Goal: Submit feedback/report problem: Submit feedback/report problem

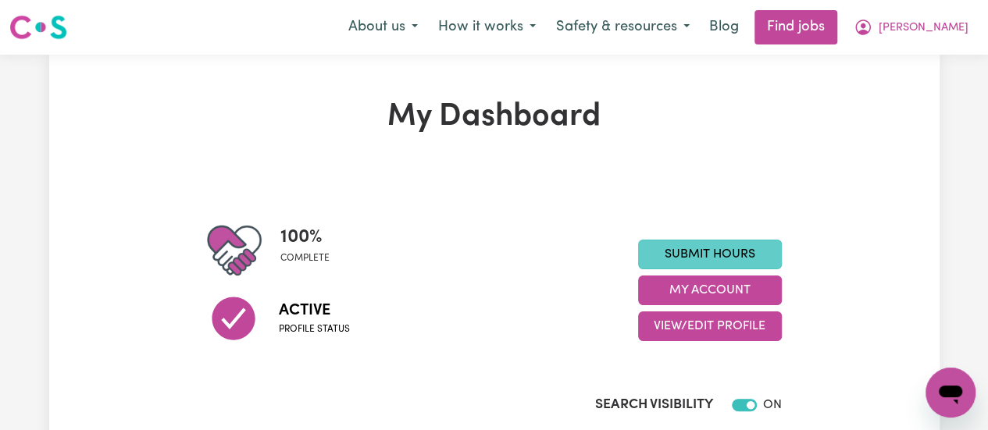
click at [711, 262] on link "Submit Hours" at bounding box center [710, 255] width 144 height 30
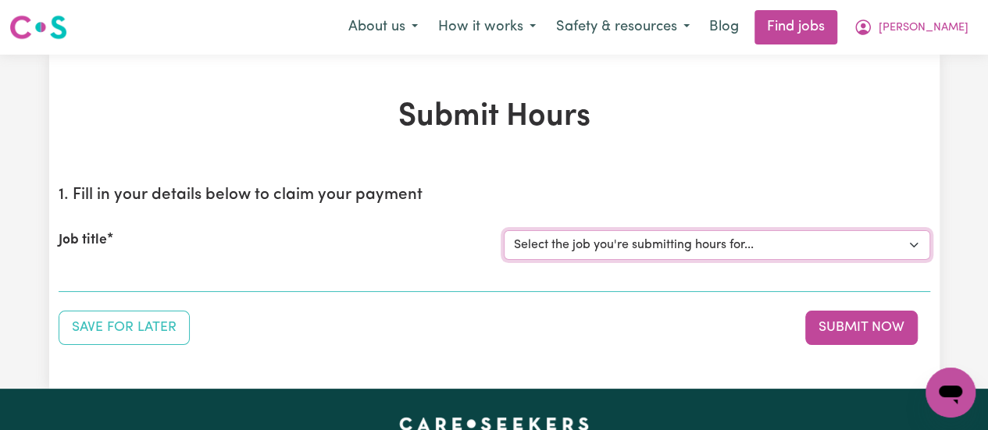
click at [746, 254] on select "Select the job you're submitting hours for... [Helen Libreri] Support Worker Ne…" at bounding box center [717, 245] width 426 height 30
click at [720, 127] on h1 "Submit Hours" at bounding box center [494, 116] width 871 height 37
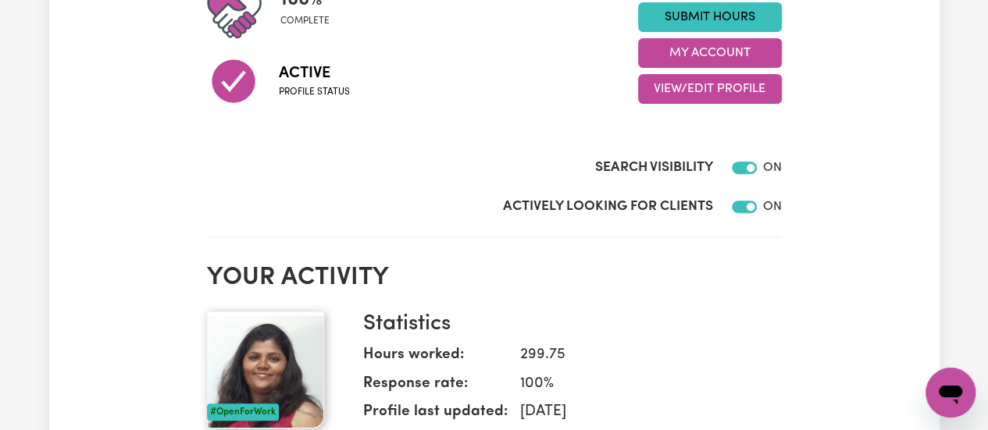
scroll to position [310, 0]
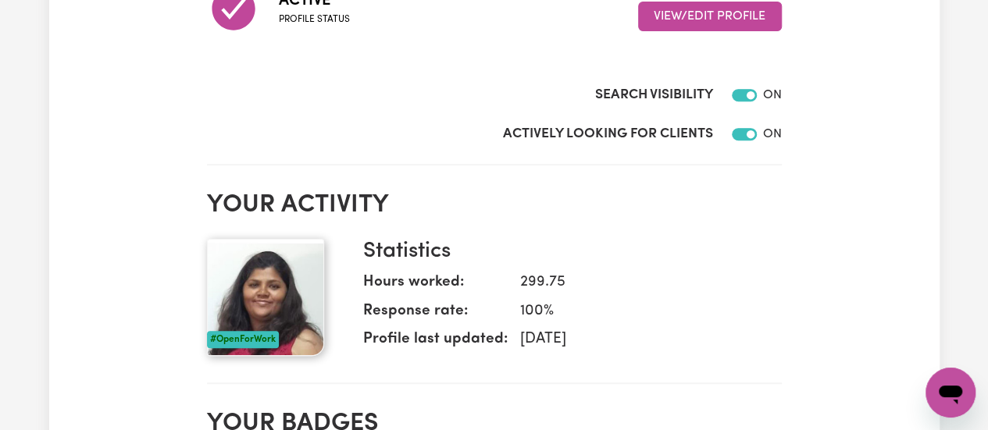
click at [949, 392] on icon "Open messaging window" at bounding box center [949, 395] width 23 height 19
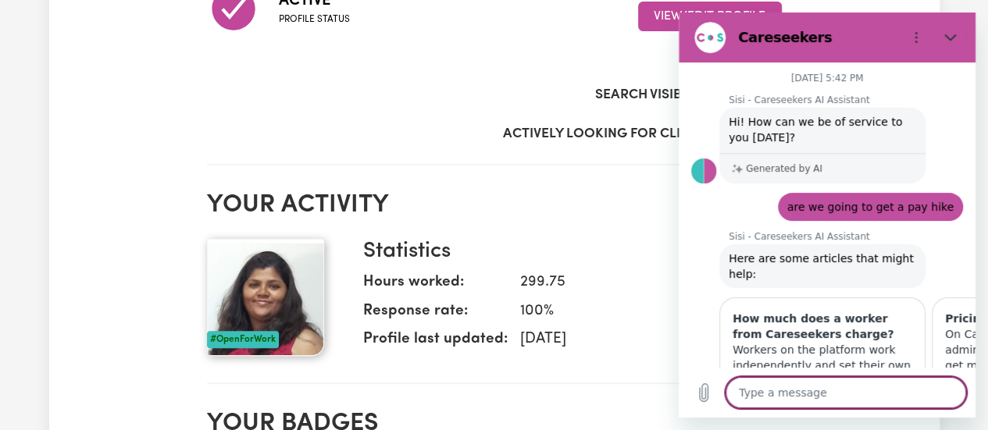
scroll to position [1241, 0]
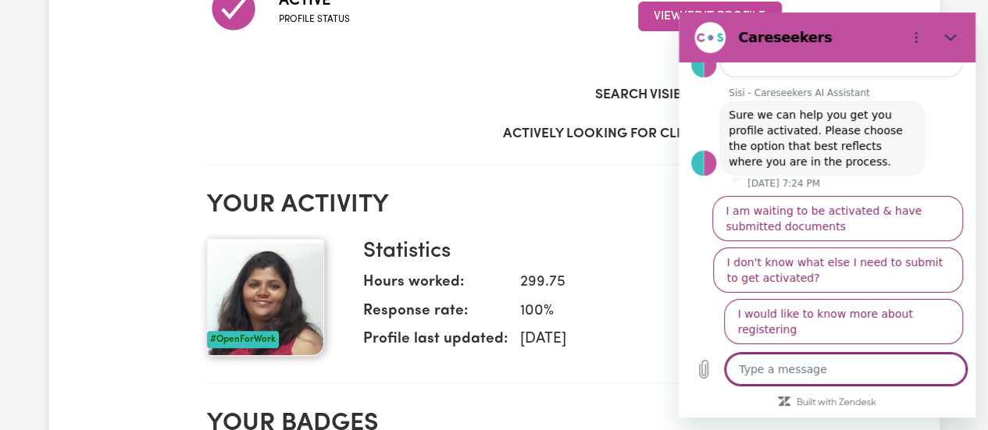
click at [792, 374] on textarea at bounding box center [845, 369] width 240 height 31
type textarea "H"
type textarea "x"
type textarea "Hi"
type textarea "x"
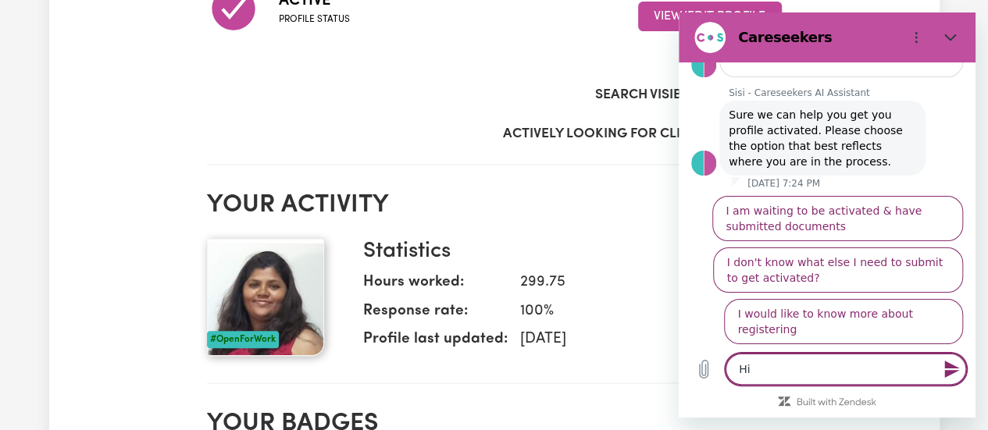
type textarea "Hi"
type textarea "x"
type textarea "Hi I"
type textarea "x"
type textarea "Hi I"
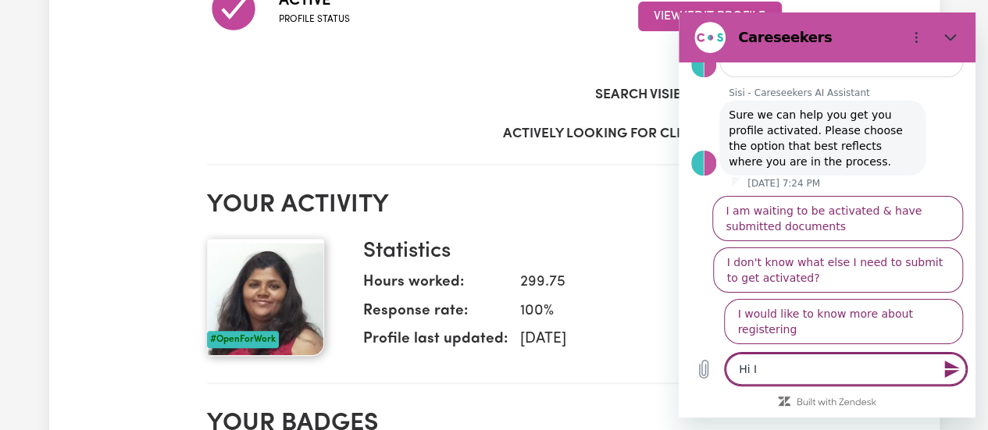
type textarea "x"
type textarea "Hi I a"
type textarea "x"
type textarea "Hi I am"
type textarea "x"
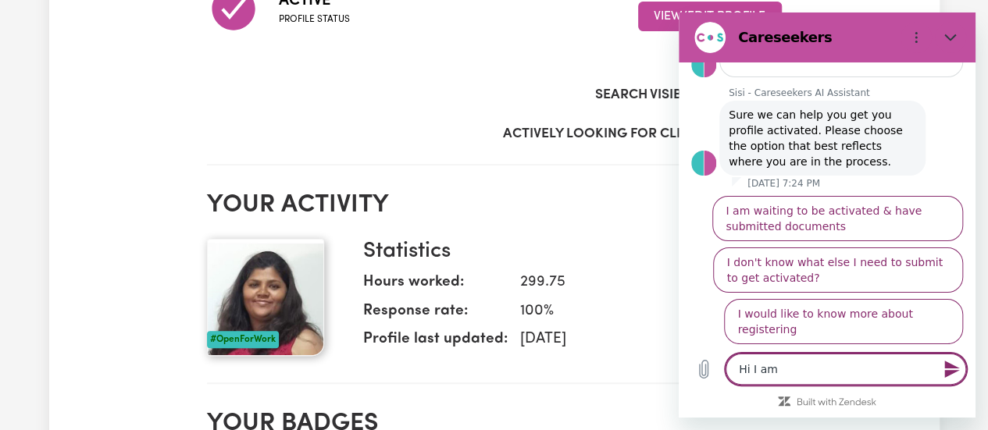
type textarea "Hi I am"
type textarea "x"
type textarea "Hi I am n"
type textarea "x"
type textarea "Hi I am no"
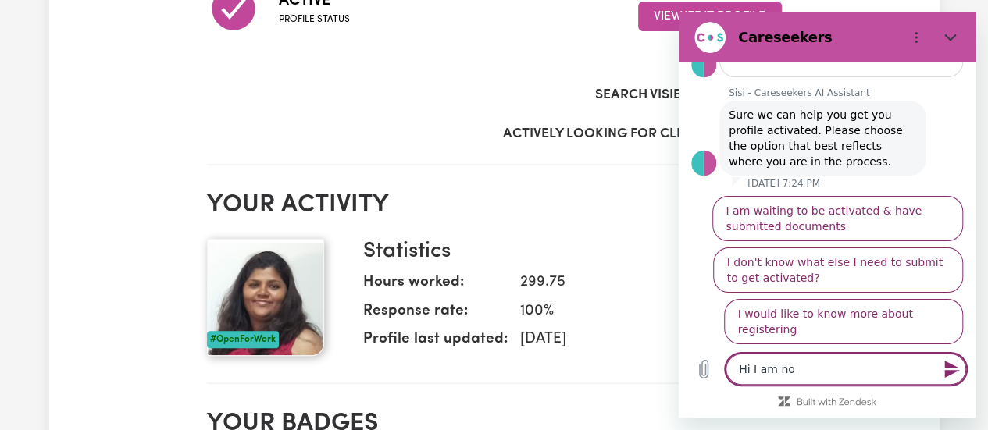
type textarea "x"
type textarea "Hi I am not"
type textarea "x"
type textarea "Hi I am not"
type textarea "x"
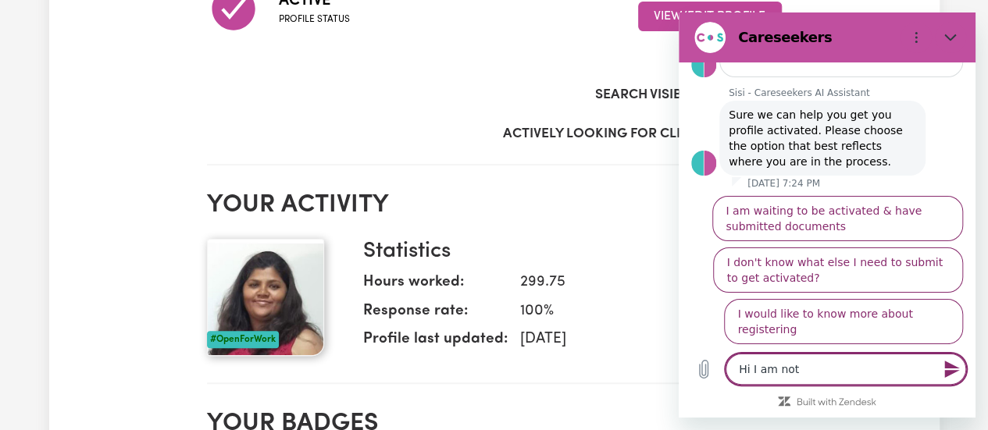
type textarea "Hi I am not a"
type textarea "x"
type textarea "Hi I am not ab"
type textarea "x"
type textarea "Hi I am not abl"
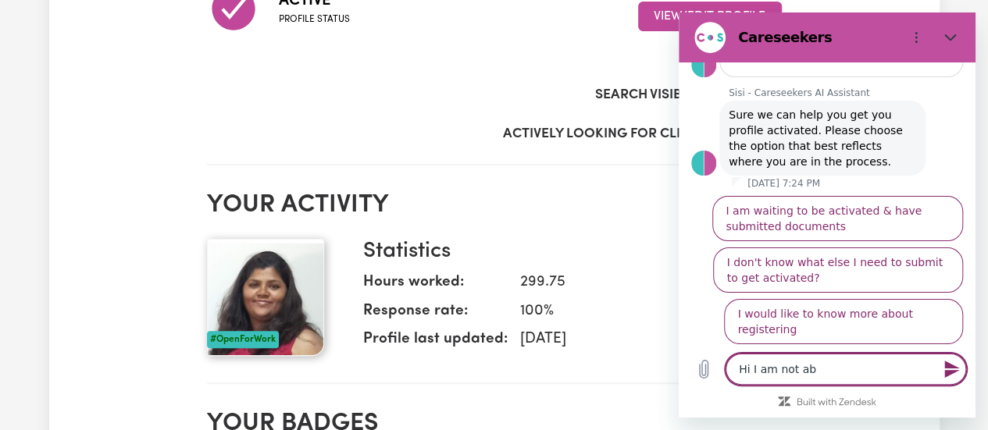
type textarea "x"
type textarea "Hi I am not able"
type textarea "x"
type textarea "Hi I am not able"
type textarea "x"
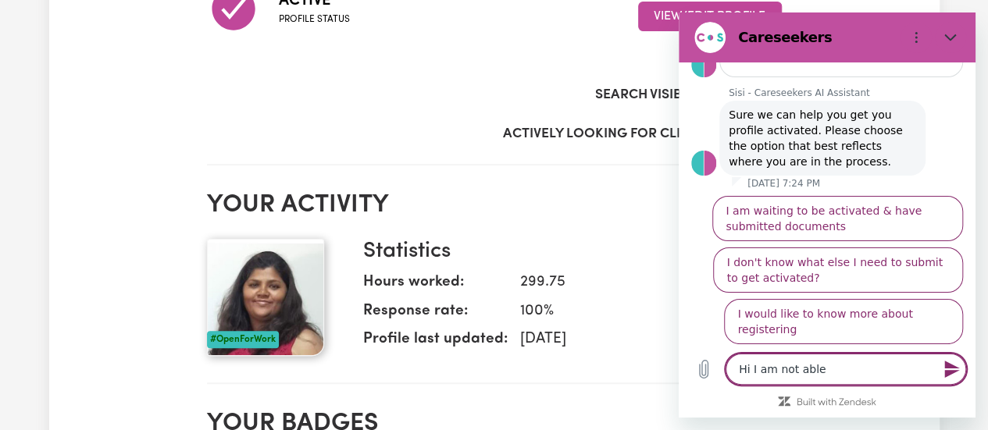
type textarea "Hi I am not able t"
type textarea "x"
type textarea "Hi I am not able to"
type textarea "x"
type textarea "Hi I am not able to"
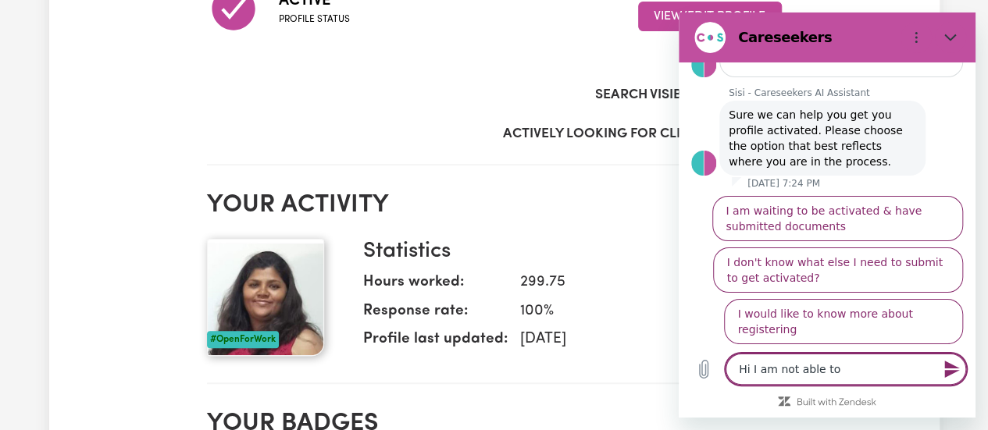
type textarea "x"
type textarea "Hi I am not able to s"
type textarea "x"
type textarea "Hi I am not able to su"
type textarea "x"
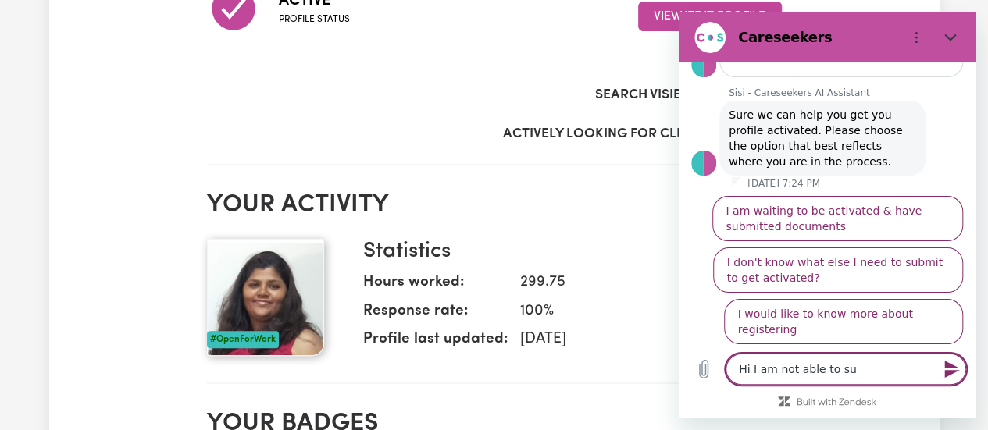
type textarea "Hi I am not able to sub"
type textarea "x"
type textarea "Hi I am not able to subm"
type textarea "x"
type textarea "Hi I am not able to submi"
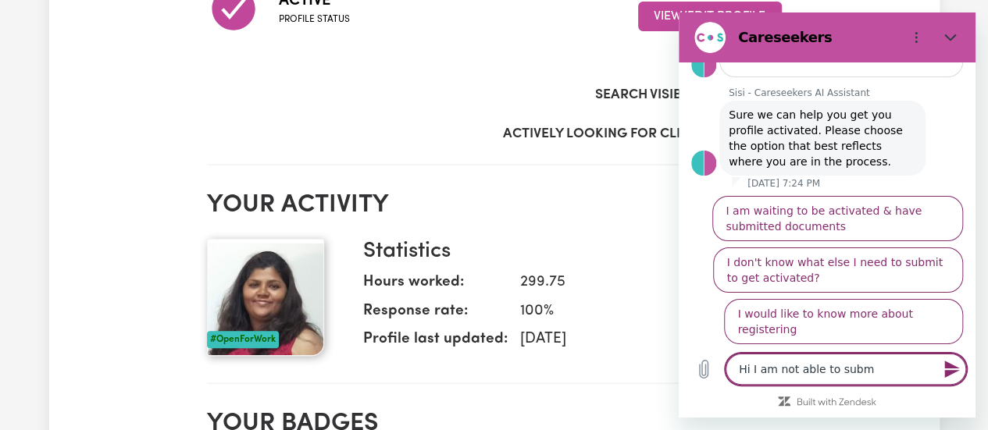
type textarea "x"
type textarea "Hi I am not able to submit"
type textarea "x"
type textarea "Hi I am not able to submit"
type textarea "x"
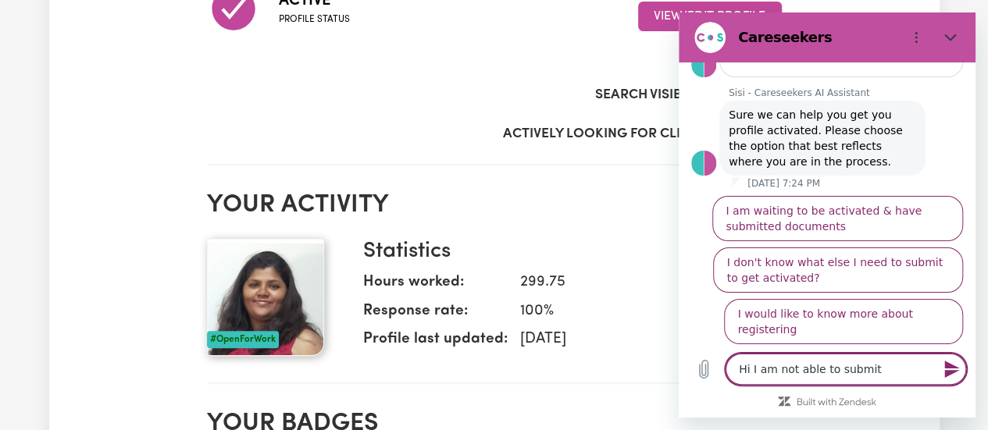
type textarea "Hi I am not able to submit h"
type textarea "x"
type textarea "Hi I am not able to submit ho"
type textarea "x"
type textarea "Hi I am not able to submit hou"
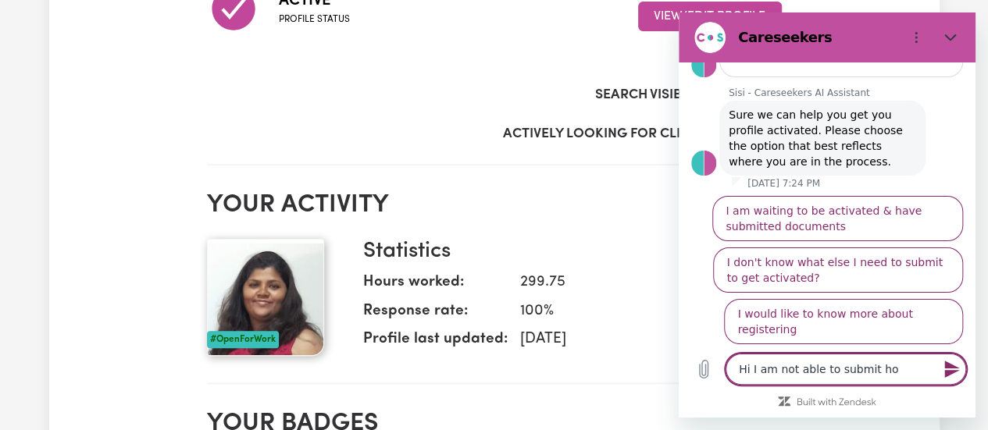
type textarea "x"
type textarea "Hi I am not able to submit hour"
type textarea "x"
type textarea "Hi I am not able to submit hours"
type textarea "x"
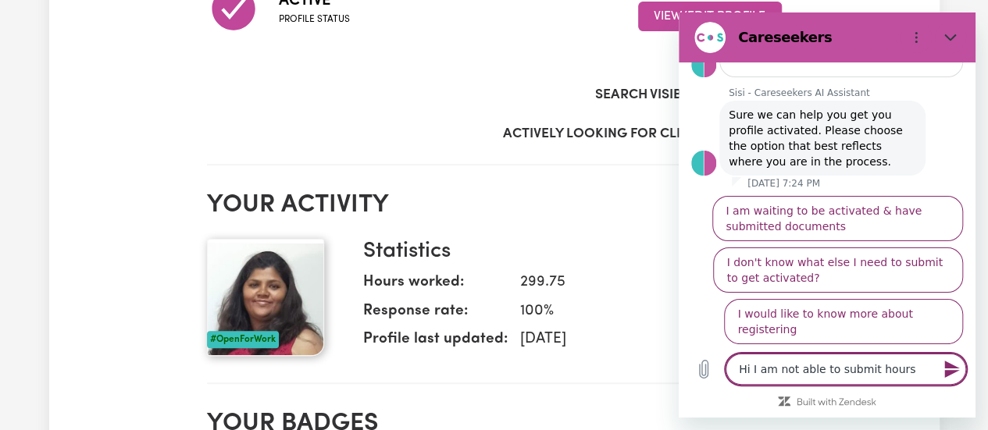
type textarea "Hi I am not able to submit hours"
type textarea "x"
type textarea "Hi I am not able to submit hours f"
type textarea "x"
type textarea "Hi I am not able to submit hours fo"
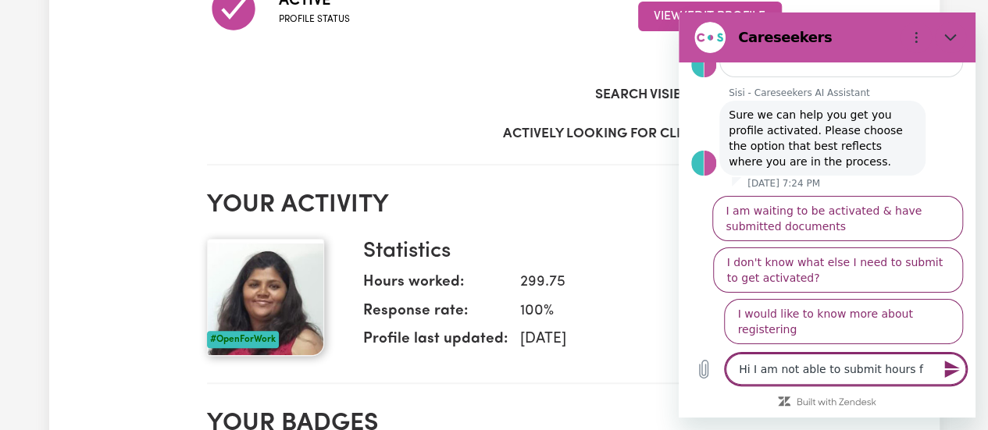
type textarea "x"
type textarea "Hi I am not able to submit hours for"
type textarea "x"
type textarea "Hi I am not able to submit hours for"
type textarea "x"
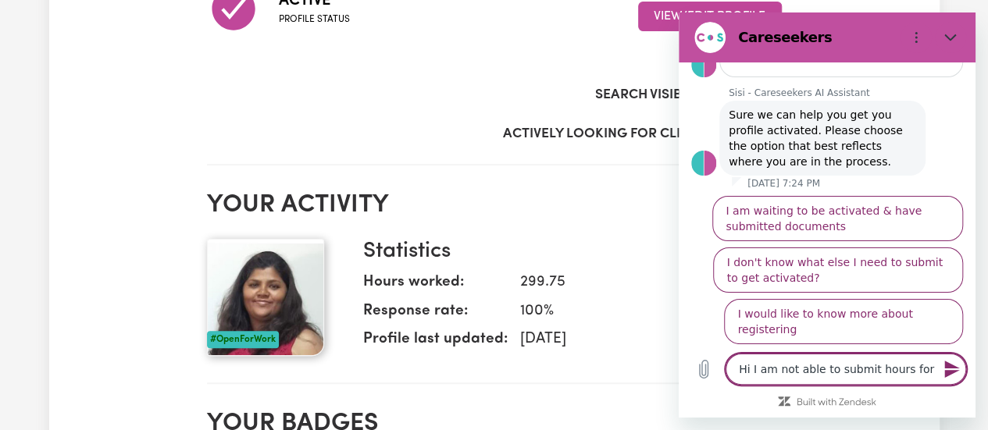
type textarea "Hi I am not able to submit hours for o"
type textarea "x"
type textarea "Hi I am not able to submit hours for on"
type textarea "x"
type textarea "Hi I am not able to submit hours for one"
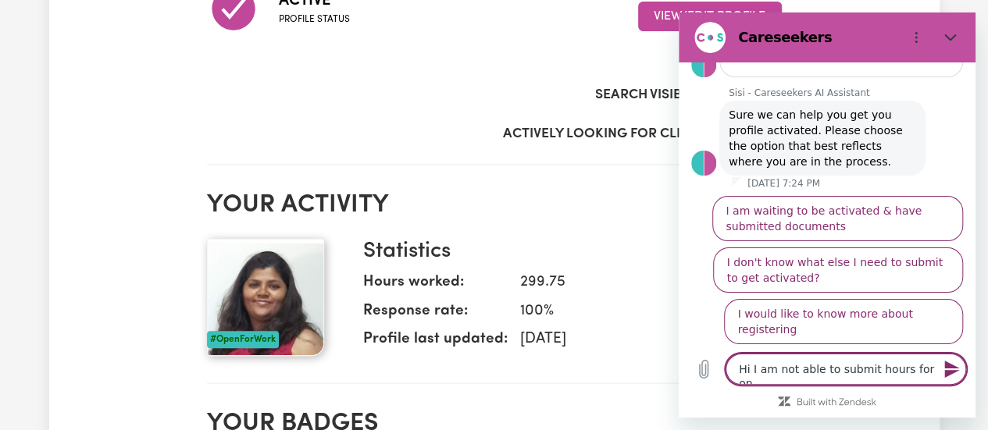
type textarea "x"
type textarea "Hi I am not able to submit hours for one"
type textarea "x"
type textarea "Hi I am not able to submit hours for one o"
type textarea "x"
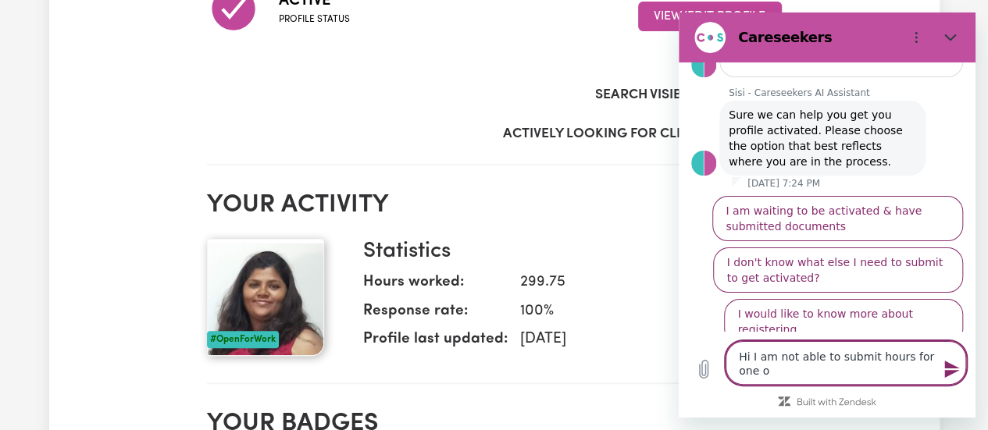
type textarea "Hi I am not able to submit hours for one of"
type textarea "x"
type textarea "Hi I am not able to submit hours for one of"
type textarea "x"
type textarea "Hi I am not able to submit hours for one of t"
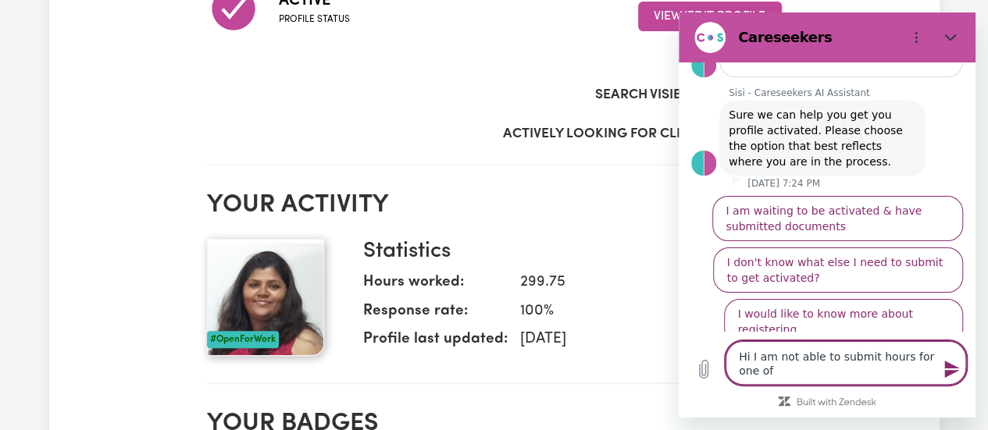
type textarea "x"
type textarea "Hi I am not able to submit hours for one of th"
type textarea "x"
type textarea "Hi I am not able to submit hours for one of the"
type textarea "x"
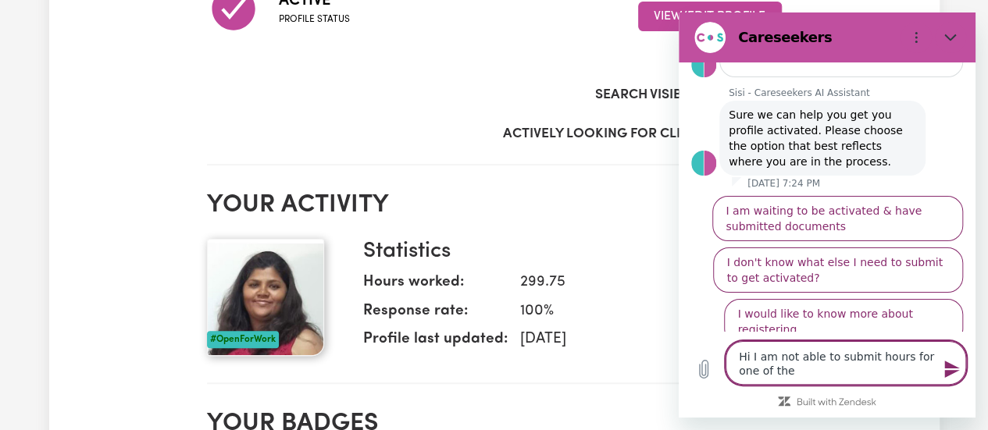
type textarea "Hi I am not able to submit hours for one of the"
type textarea "x"
type textarea "Hi I am not able to submit hours for one of the s"
type textarea "x"
type textarea "Hi I am not able to submit hours for one of the sh"
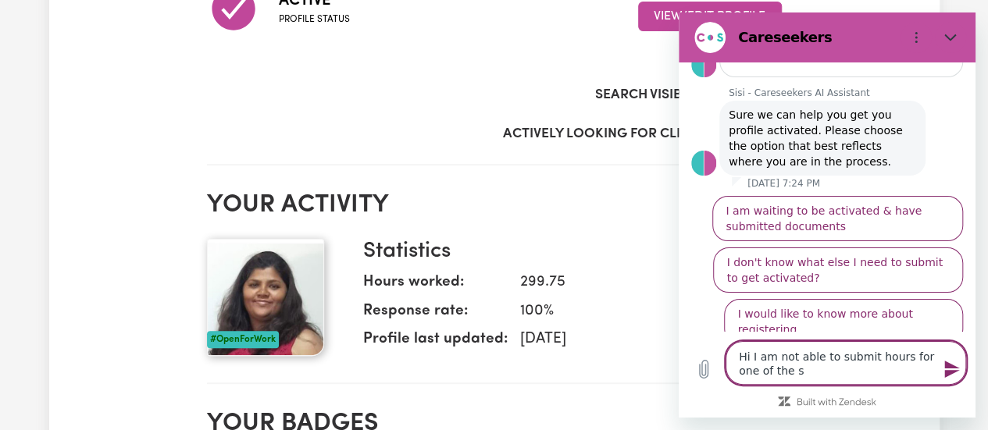
type textarea "x"
type textarea "Hi I am not able to submit hours for one of the shi"
type textarea "x"
type textarea "Hi I am not able to submit hours for one of the shif"
type textarea "x"
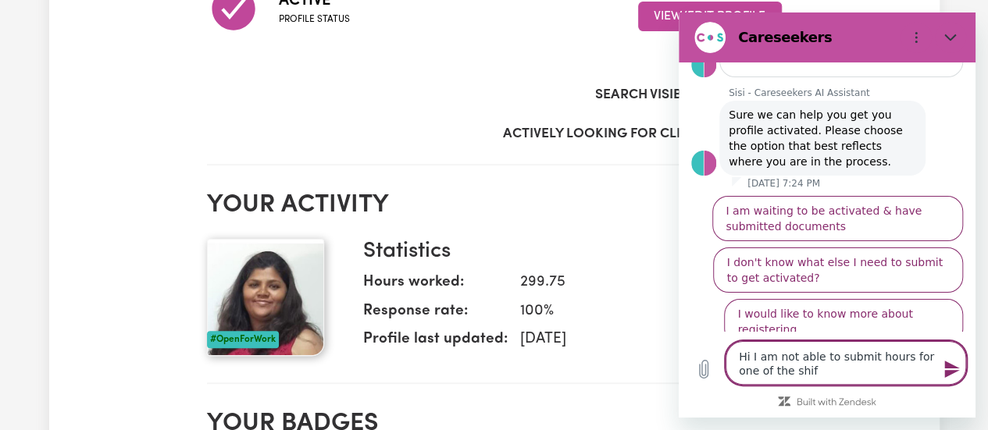
type textarea "Hi I am not able to submit hours for one of the shift"
type textarea "x"
type textarea "Hi I am not able to submit hours for one of the shift"
type textarea "x"
type textarea "Hi I am not able to submit hours for one of the shift i"
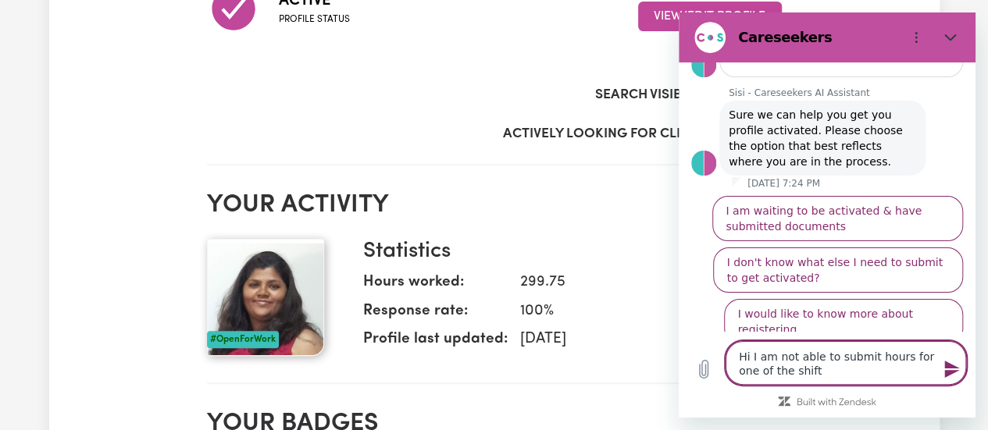
type textarea "x"
type textarea "Hi I am not able to submit hours for one of the shift i"
type textarea "x"
type textarea "Hi I am not able to submit hours for one of the shift i d"
type textarea "x"
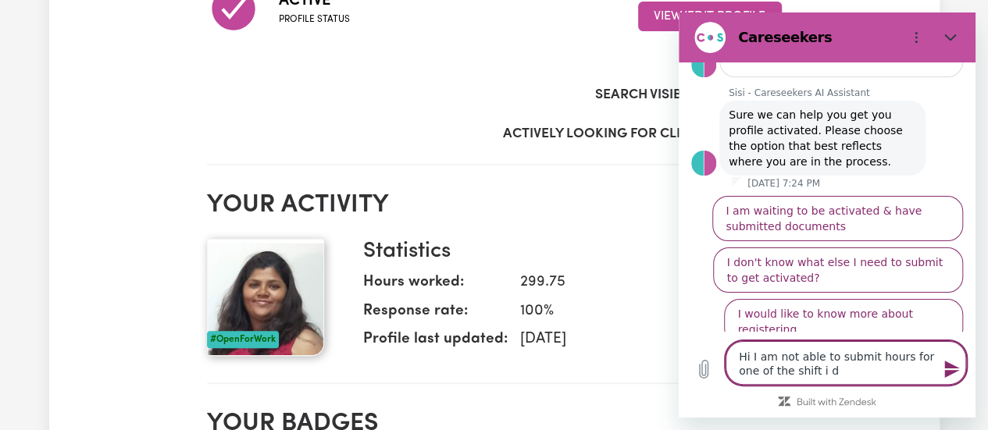
type textarea "Hi I am not able to submit hours for one of the shift i di"
type textarea "x"
type textarea "Hi I am not able to submit hours for one of the shift i did"
type textarea "x"
type textarea "Hi I am not able to submit hours for one of the shift i did"
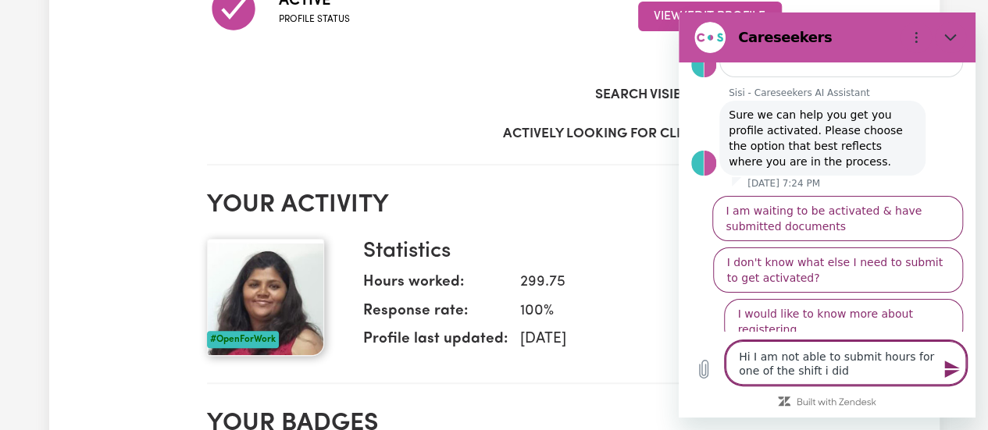
type textarea "x"
type textarea "Hi I am not able to submit hours for one of the shift i did t"
type textarea "x"
type textarea "Hi I am not able to submit hours for one of the shift i did to"
type textarea "x"
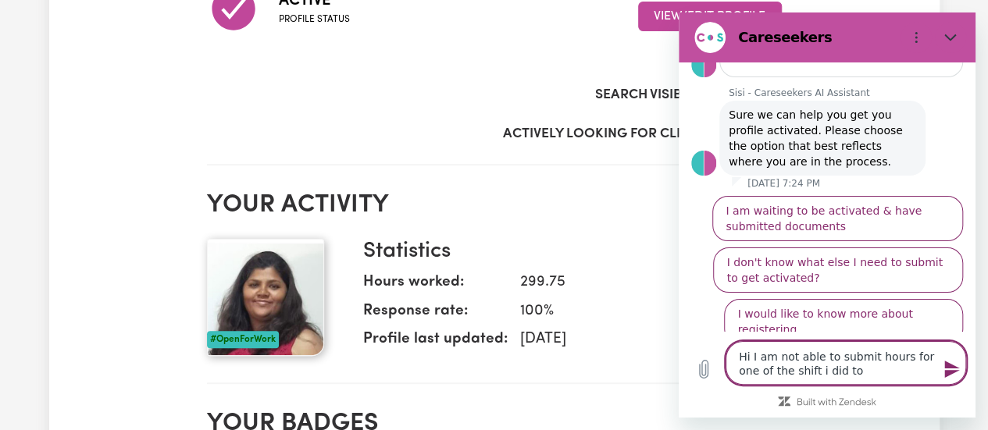
type textarea "Hi I am not able to submit hours for one of the shift i did [PERSON_NAME]"
type textarea "x"
type textarea "Hi I am not able to submit hours for one of the shift i did toda"
type textarea "x"
type textarea "Hi I am not able to submit hours for one of the shift i did [DATE]"
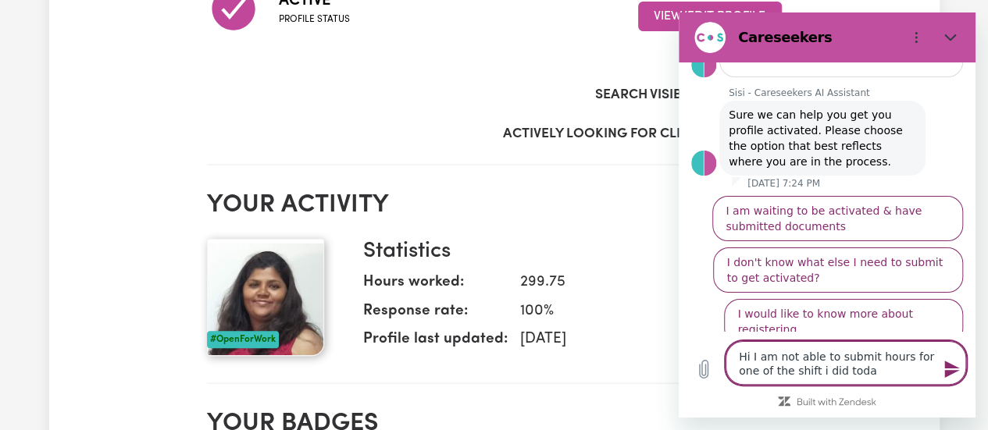
type textarea "x"
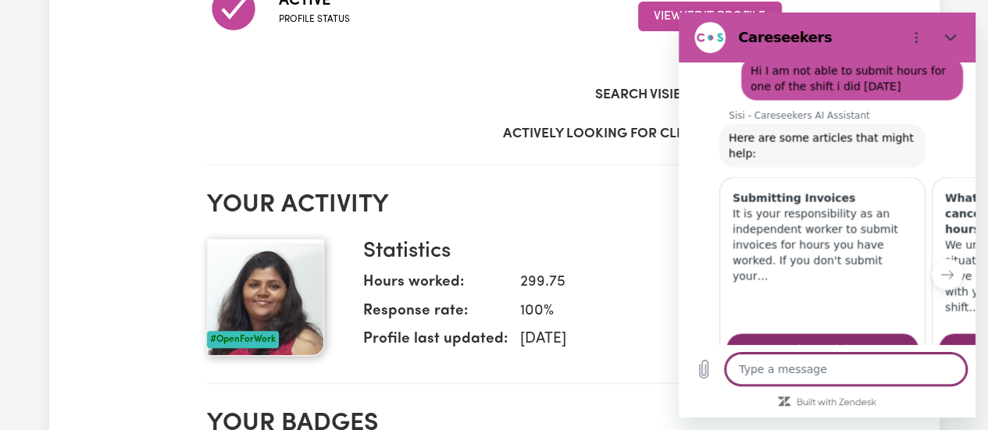
scroll to position [1430, 0]
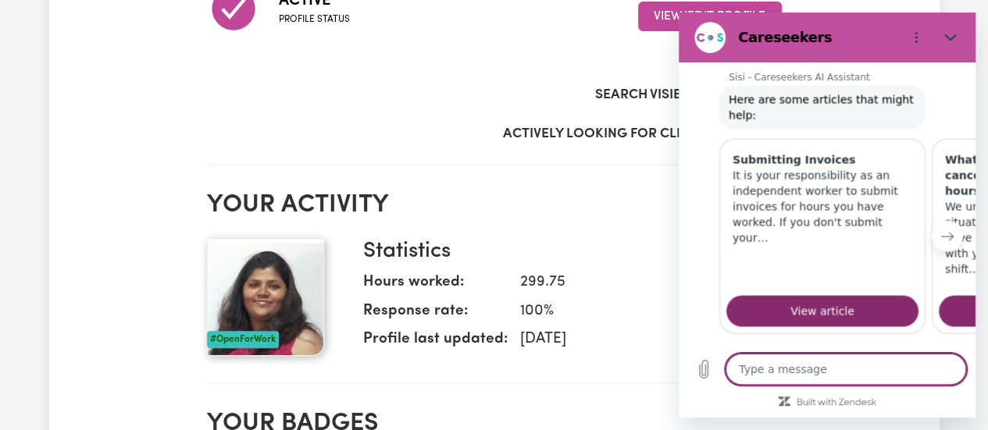
click at [941, 233] on icon "Next item" at bounding box center [947, 237] width 12 height 8
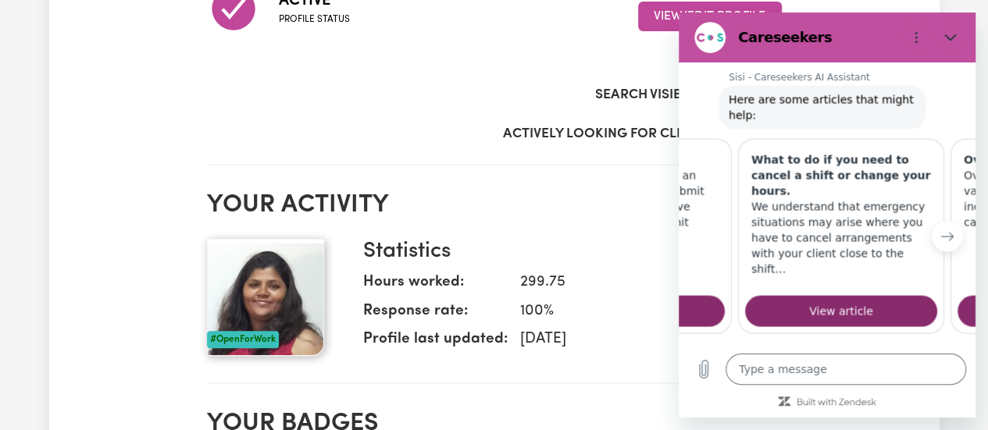
scroll to position [0, 200]
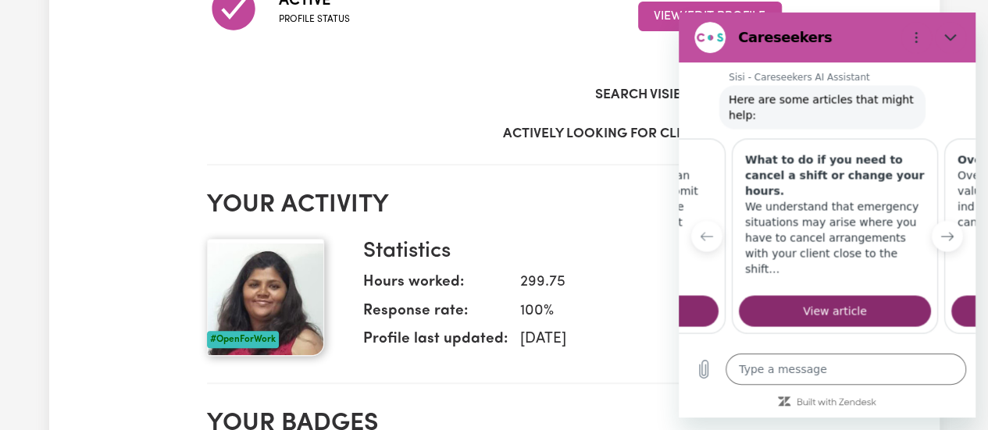
click at [941, 233] on icon "Next item" at bounding box center [947, 237] width 12 height 8
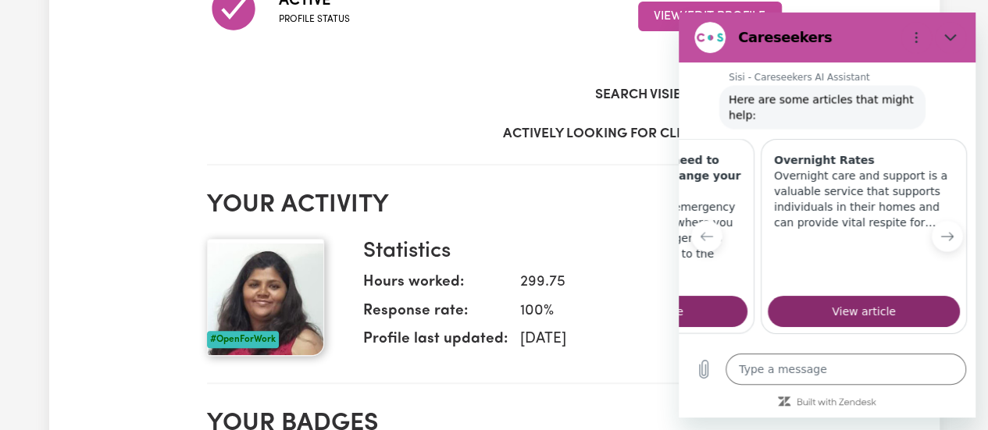
scroll to position [0, 392]
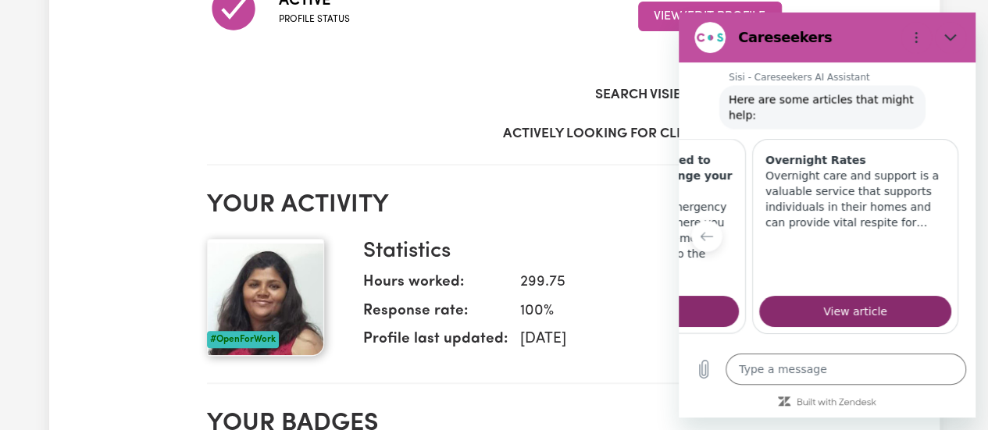
click at [933, 393] on button "No" at bounding box center [941, 408] width 42 height 30
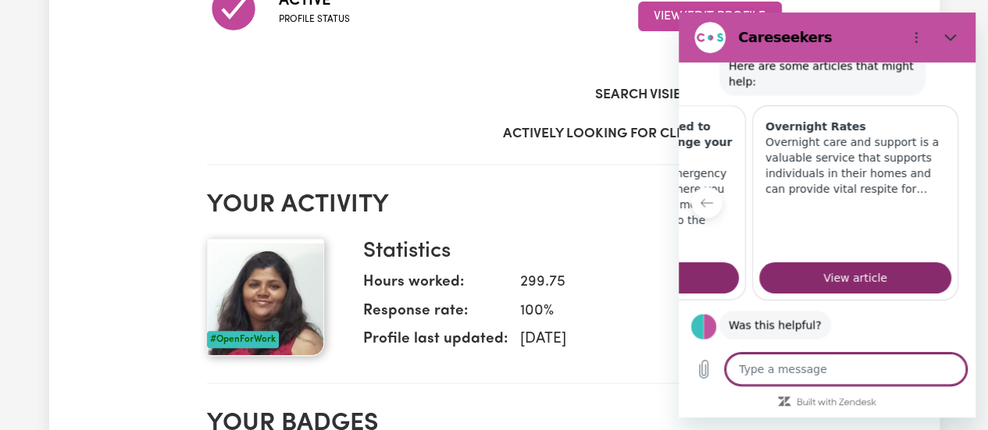
scroll to position [1462, 0]
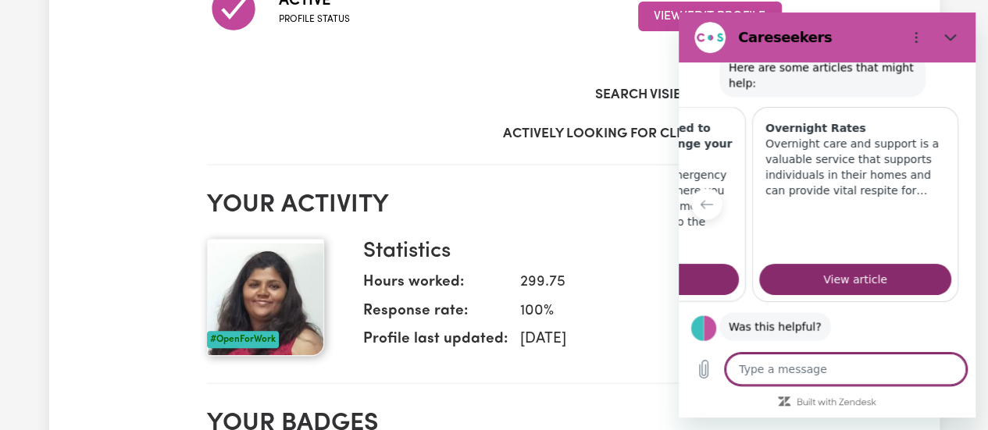
type textarea "x"
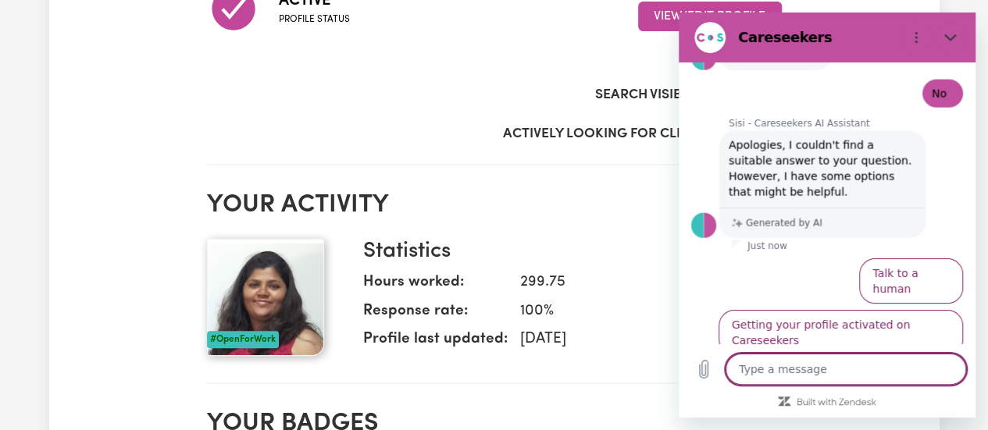
scroll to position [1739, 0]
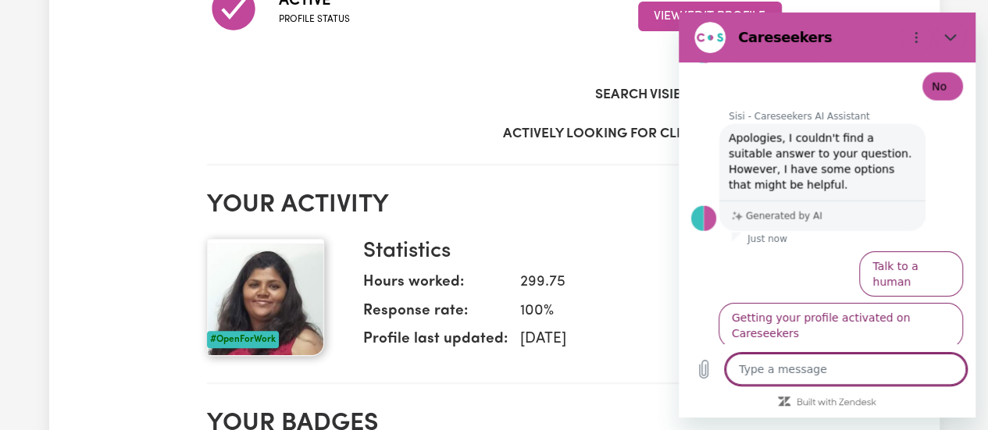
drag, startPoint x: 970, startPoint y: 302, endPoint x: 1671, endPoint y: 255, distance: 702.6
click at [849, 374] on textarea at bounding box center [845, 369] width 240 height 31
type textarea "h"
type textarea "x"
type textarea "hu"
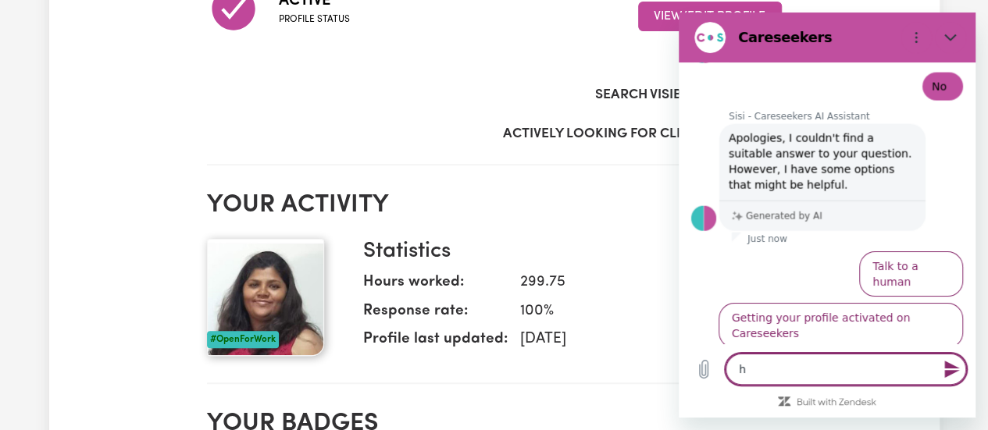
type textarea "x"
type textarea "hum"
type textarea "x"
type textarea "huma"
type textarea "x"
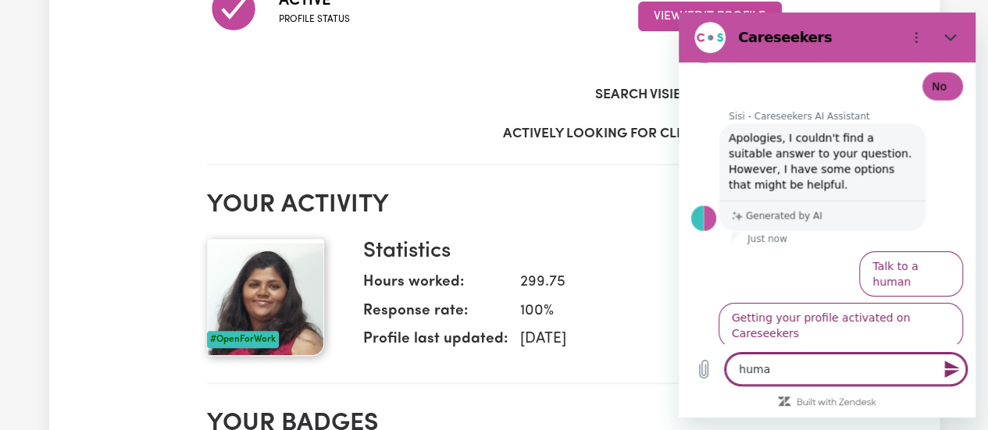
type textarea "human"
type textarea "x"
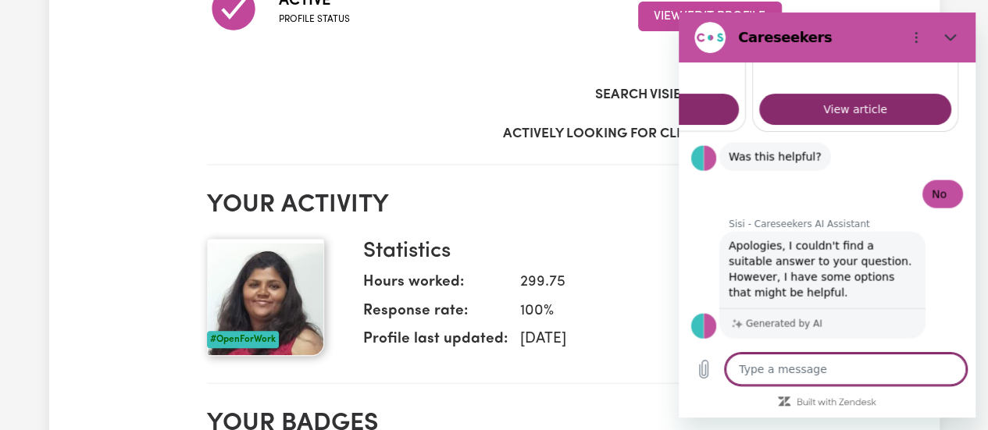
scroll to position [1630, 0]
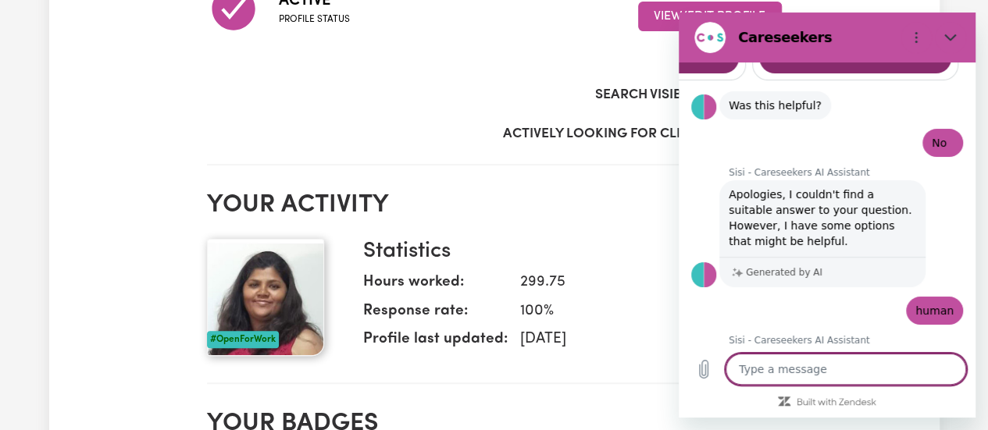
type textarea "x"
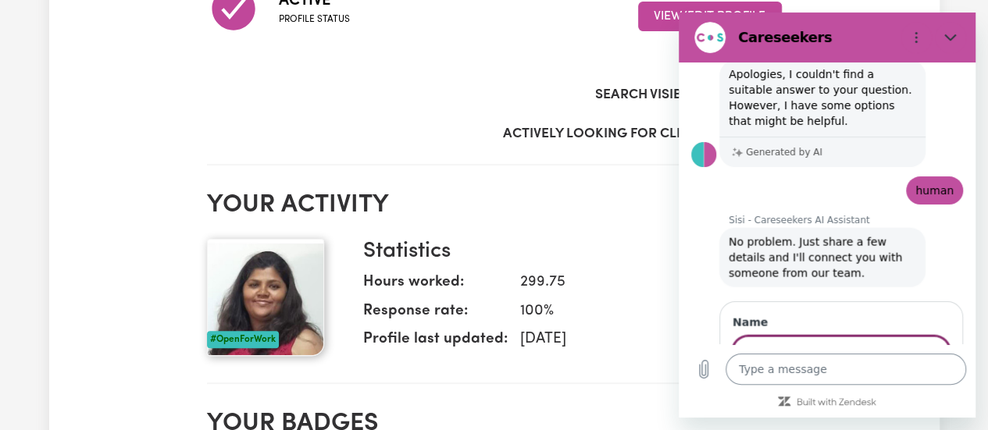
scroll to position [1802, 0]
type input "[PERSON_NAME]"
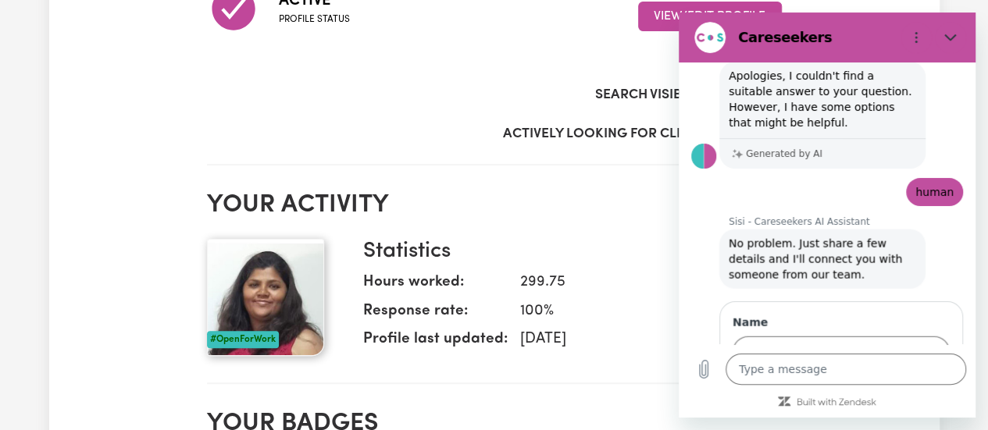
click at [917, 388] on span "Next" at bounding box center [923, 397] width 26 height 19
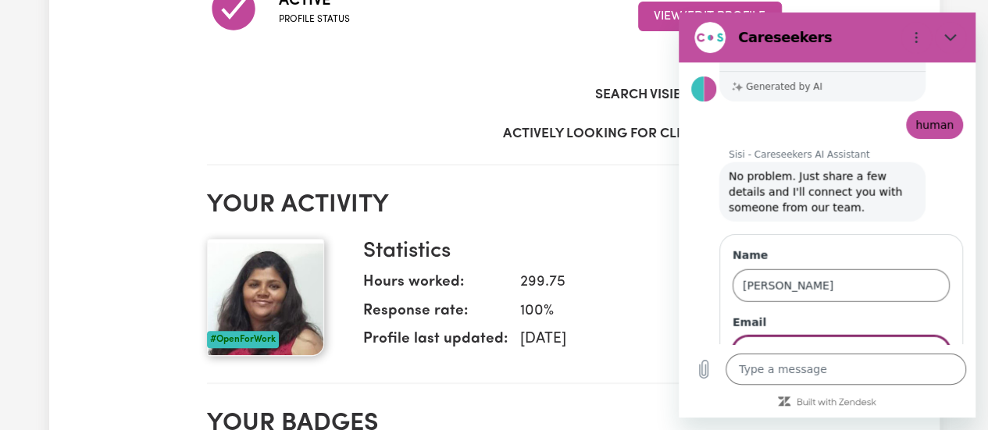
click at [825, 336] on input "Email" at bounding box center [840, 352] width 217 height 33
type input "[EMAIL_ADDRESS][DOMAIN_NAME]"
click at [914, 388] on span "Next" at bounding box center [923, 397] width 26 height 19
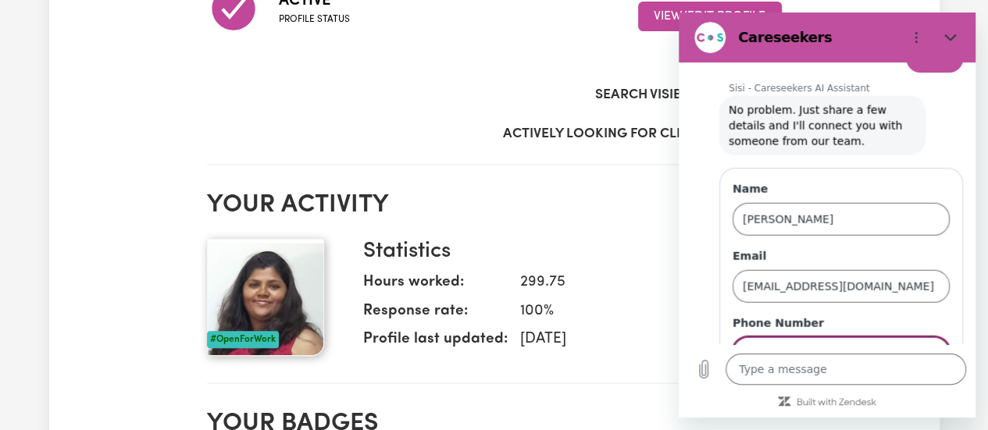
type input "0468930101"
click at [917, 389] on span "Send" at bounding box center [922, 398] width 27 height 19
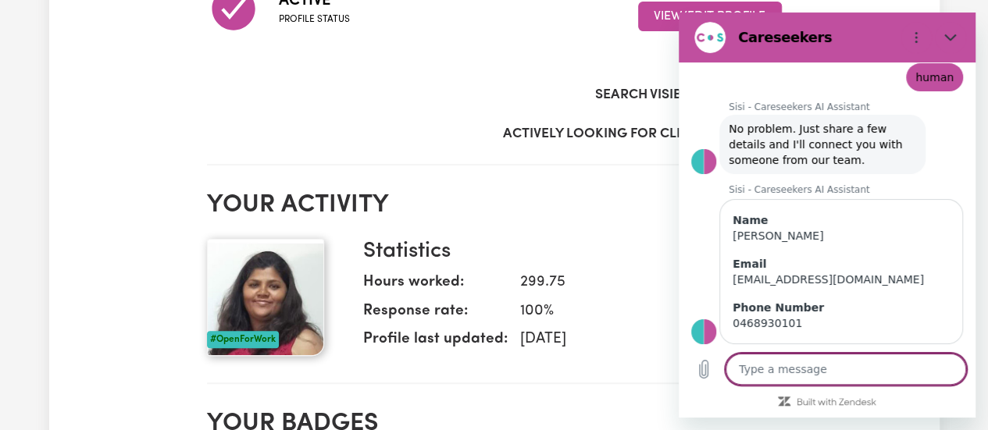
scroll to position [1920, 0]
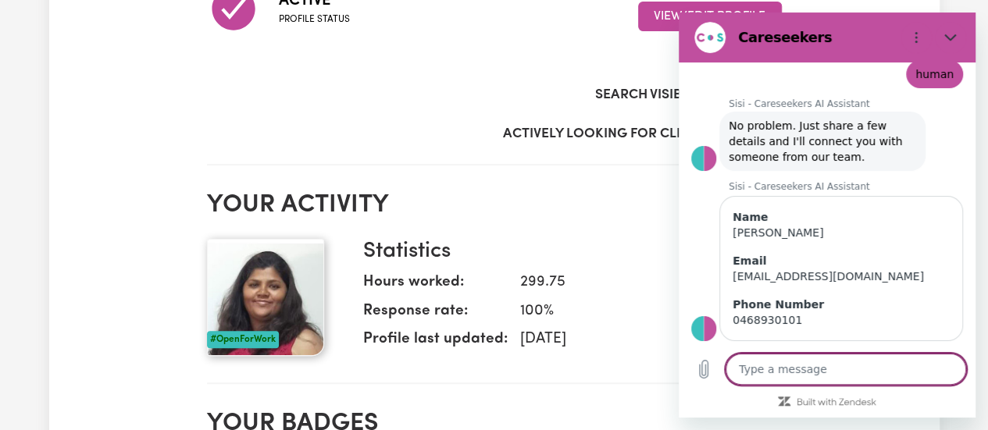
type textarea "x"
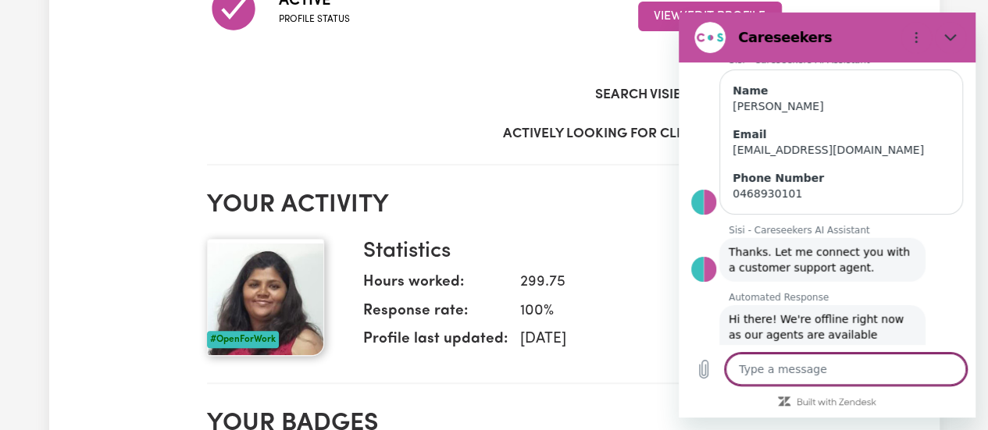
scroll to position [2049, 0]
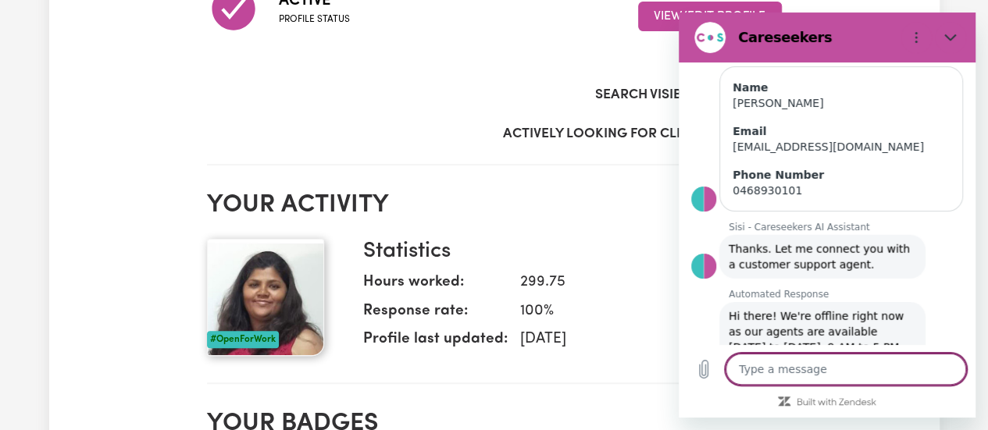
click at [789, 368] on textarea at bounding box center [845, 369] width 240 height 31
type textarea "o"
type textarea "x"
type textarea "ok"
type textarea "x"
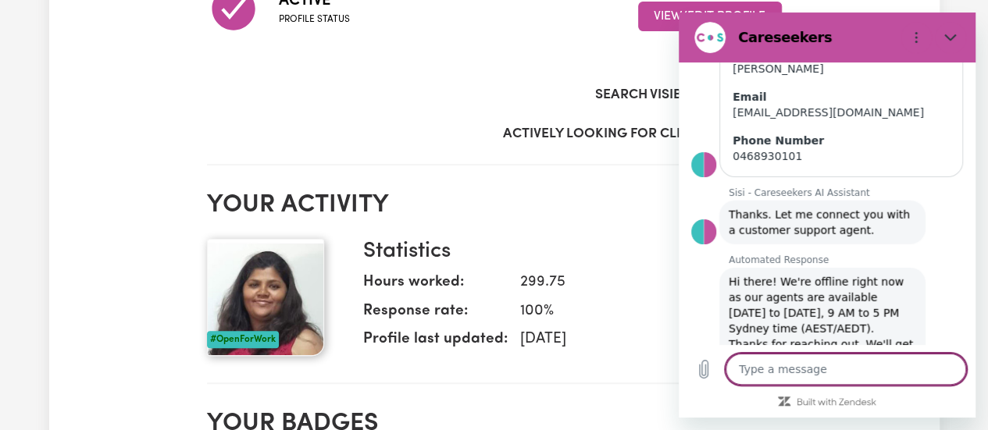
scroll to position [2087, 0]
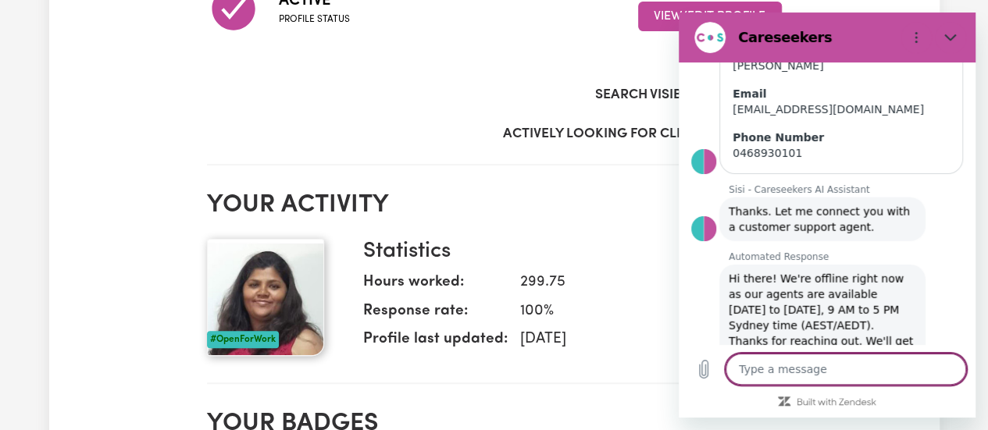
type textarea "x"
